Goal: Communication & Community: Answer question/provide support

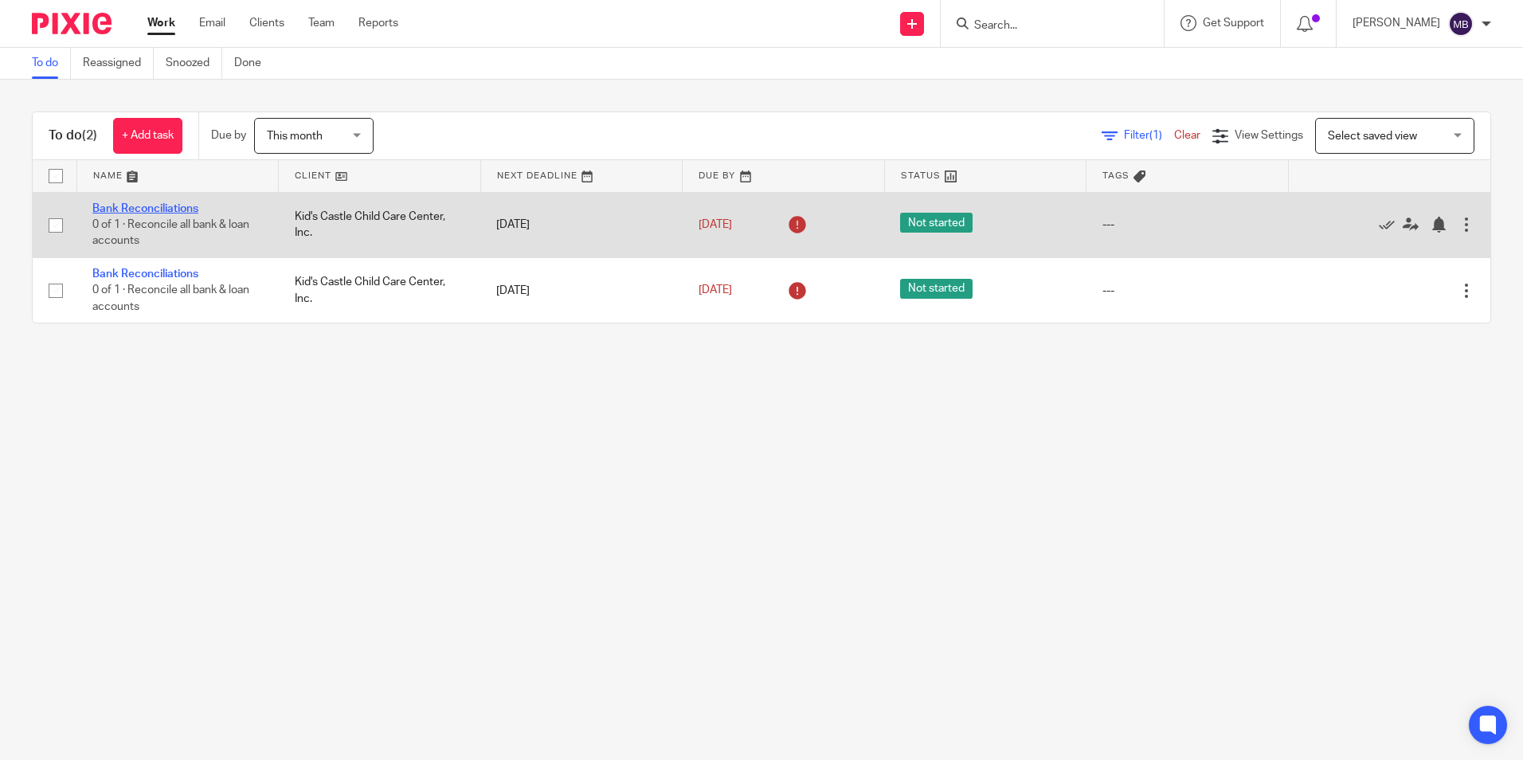
click at [178, 205] on link "Bank Reconciliations" at bounding box center [145, 208] width 106 height 11
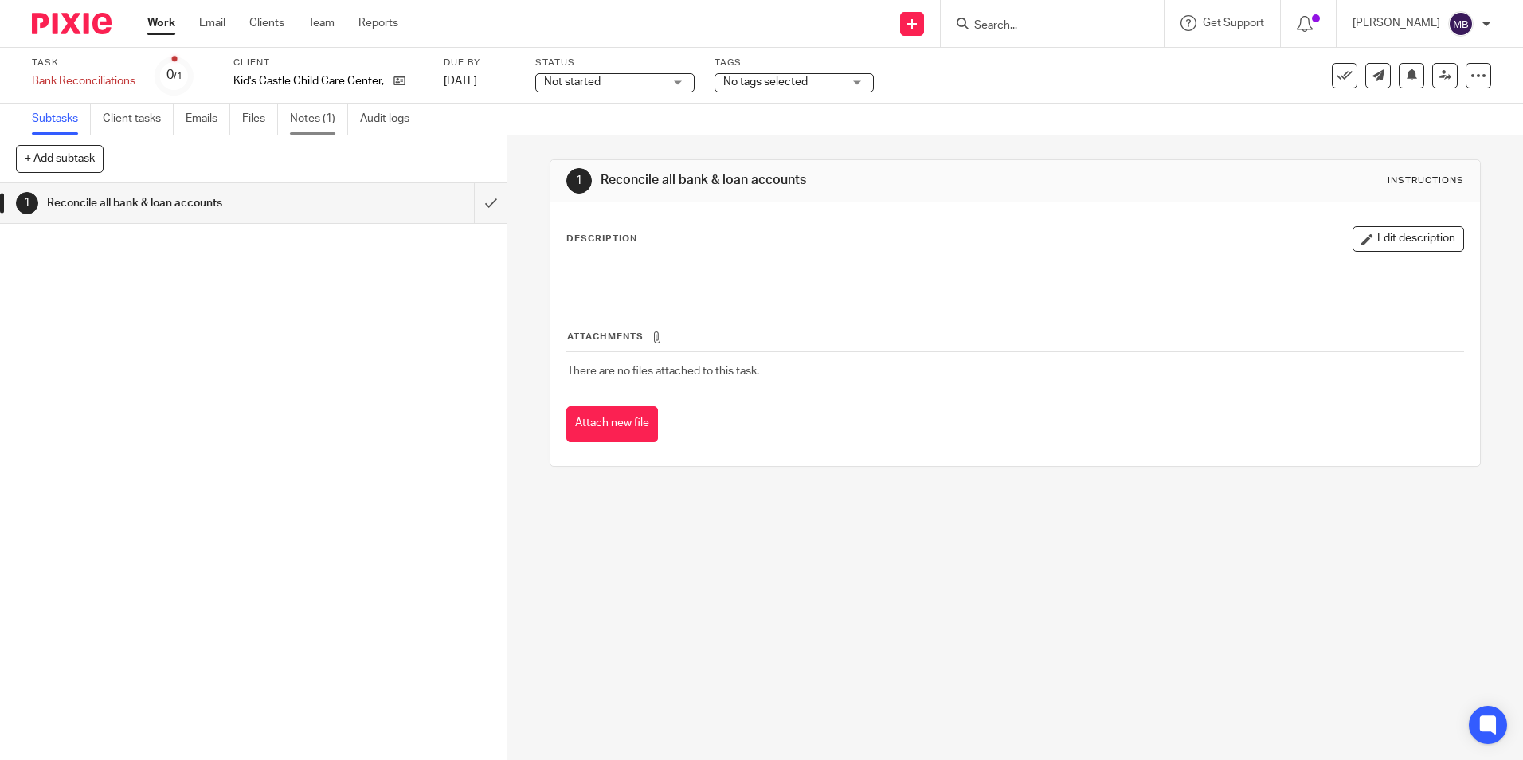
click at [307, 119] on link "Notes (1)" at bounding box center [319, 119] width 58 height 31
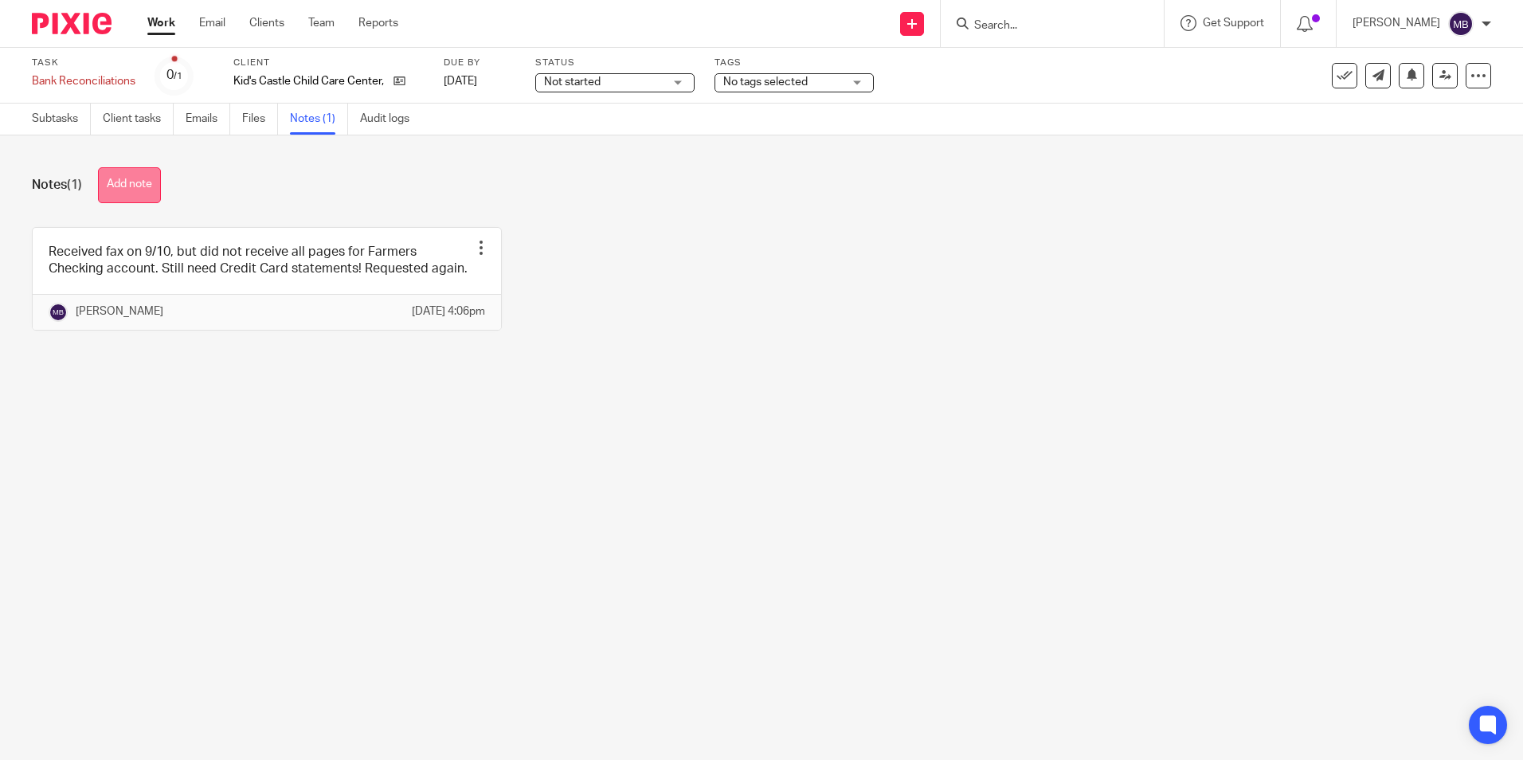
click at [135, 182] on button "Add note" at bounding box center [129, 185] width 63 height 36
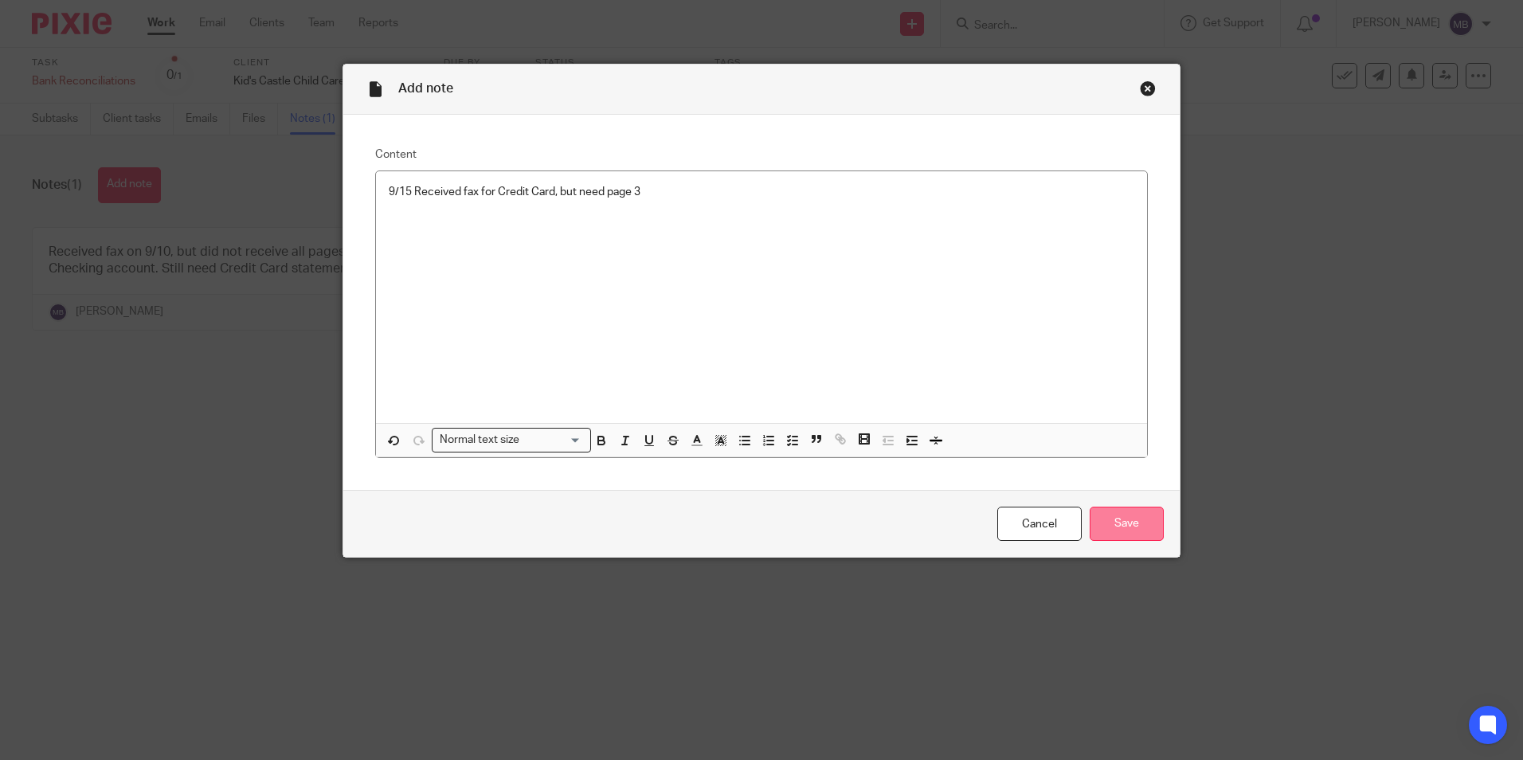
click at [1109, 519] on input "Save" at bounding box center [1126, 523] width 74 height 34
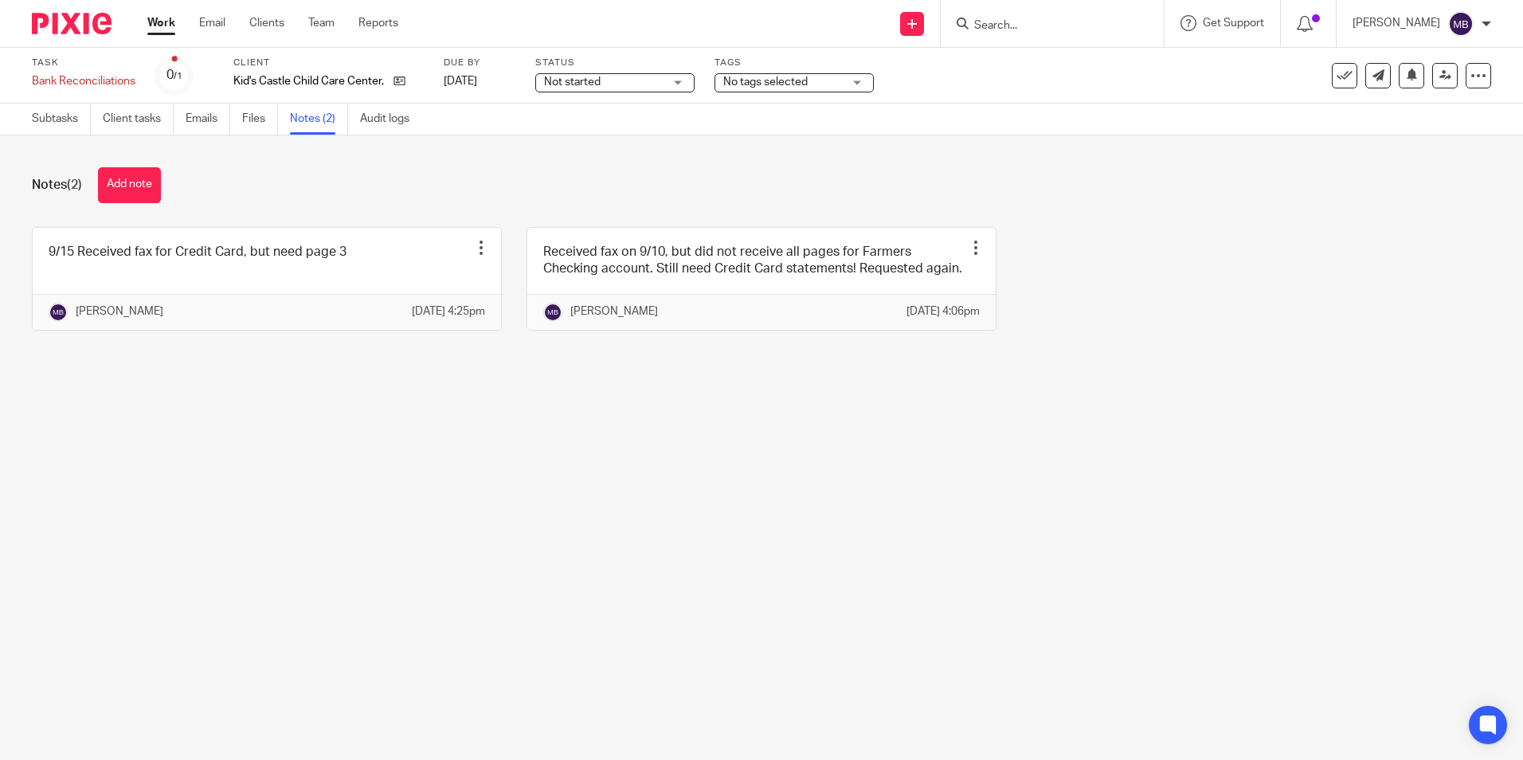
click at [159, 20] on link "Work" at bounding box center [161, 23] width 28 height 16
